Goal: Information Seeking & Learning: Learn about a topic

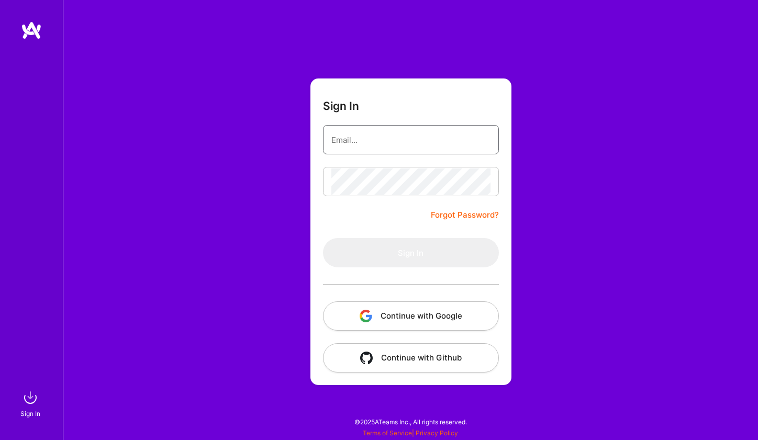
type input "[EMAIL_ADDRESS][DOMAIN_NAME]"
click at [410, 253] on button "Sign In" at bounding box center [411, 252] width 176 height 29
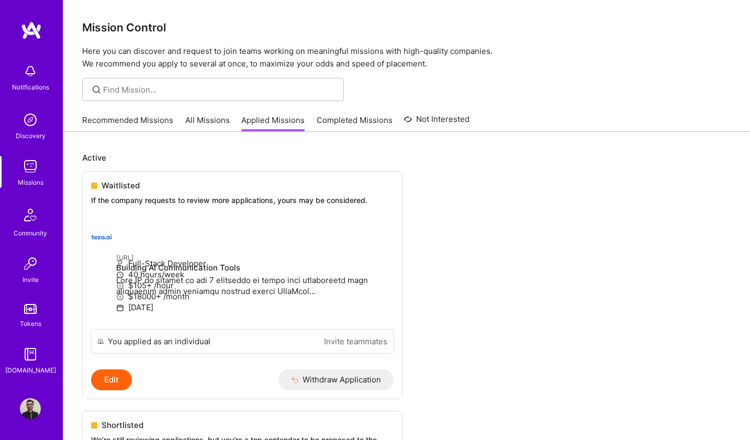
click at [211, 121] on link "All Missions" at bounding box center [207, 123] width 44 height 17
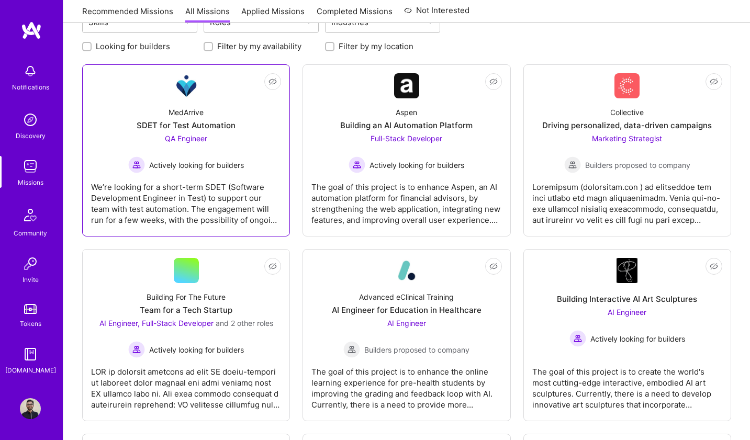
scroll to position [150, 0]
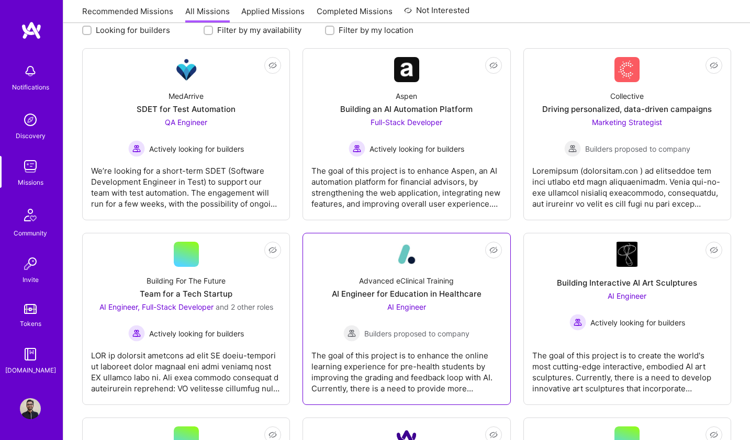
click at [422, 285] on div "Advanced eClinical Training" at bounding box center [406, 280] width 95 height 11
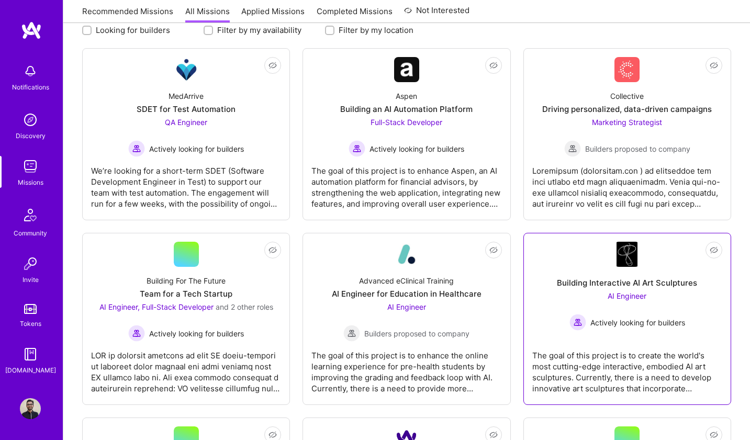
click at [598, 287] on div "Building Interactive AI Art Sculptures" at bounding box center [627, 282] width 140 height 11
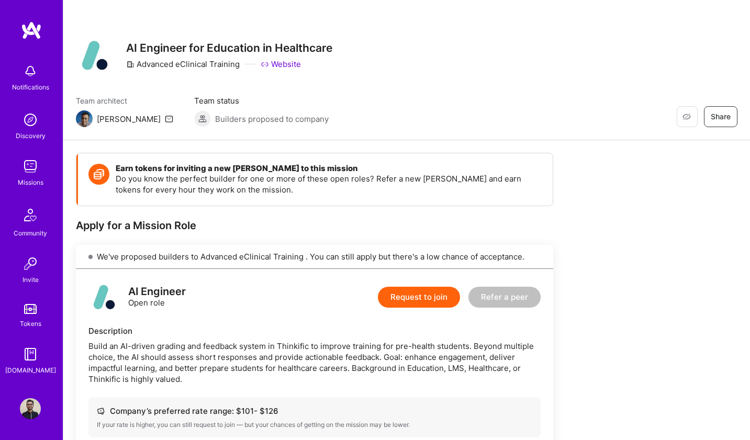
scroll to position [343, 0]
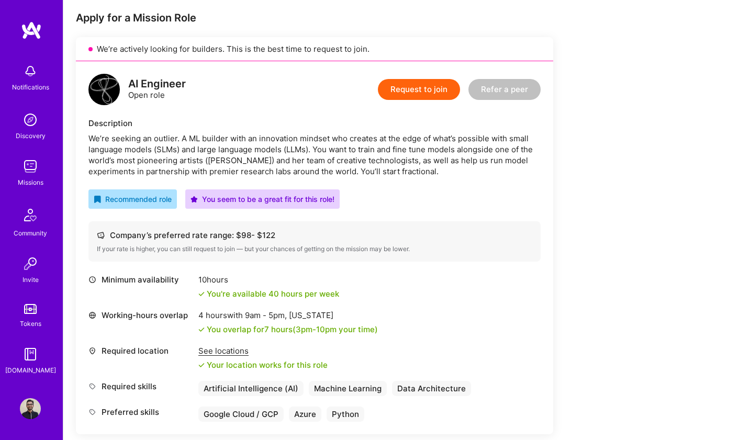
scroll to position [280, 0]
